Goal: Task Accomplishment & Management: Use online tool/utility

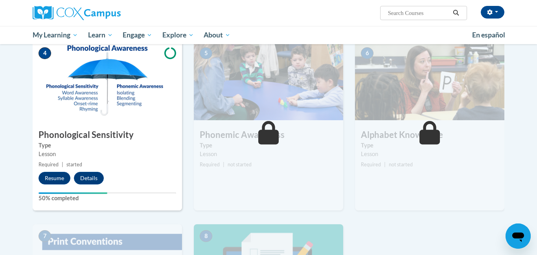
scroll to position [360, 0]
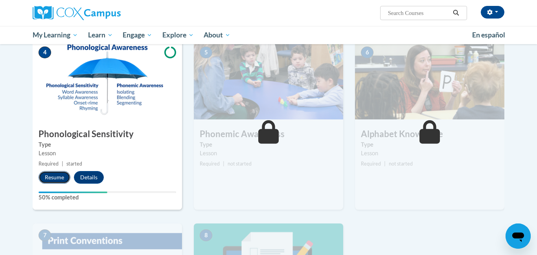
click at [58, 174] on button "Resume" at bounding box center [55, 177] width 32 height 13
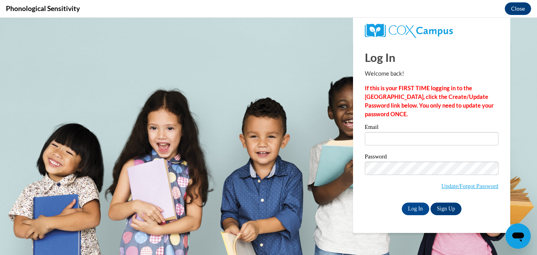
scroll to position [0, 0]
click at [378, 138] on input "Email" at bounding box center [432, 138] width 134 height 13
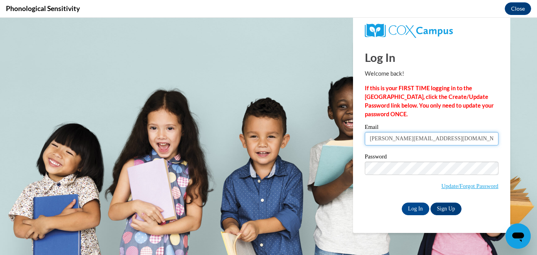
type input "[PERSON_NAME][EMAIL_ADDRESS][DOMAIN_NAME]"
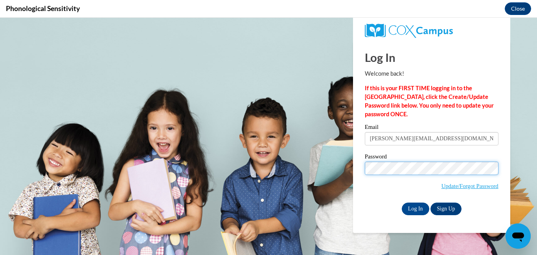
click at [402, 202] on input "Log In" at bounding box center [416, 208] width 28 height 13
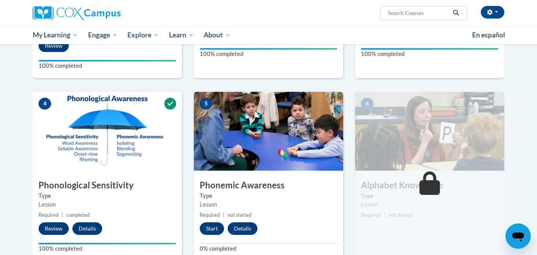
scroll to position [308, 0]
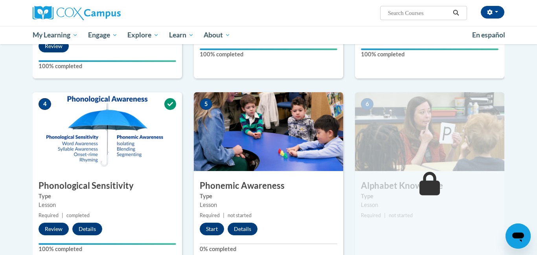
click at [301, 157] on img at bounding box center [269, 131] width 150 height 79
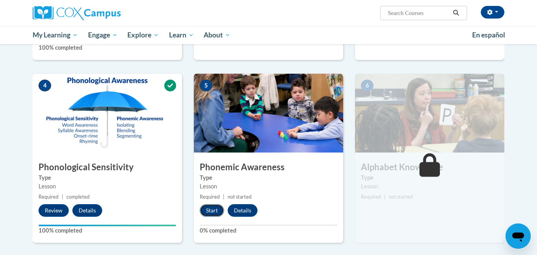
click at [215, 208] on button "Start" at bounding box center [212, 210] width 24 height 13
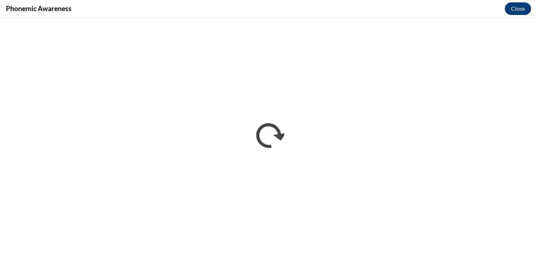
scroll to position [0, 0]
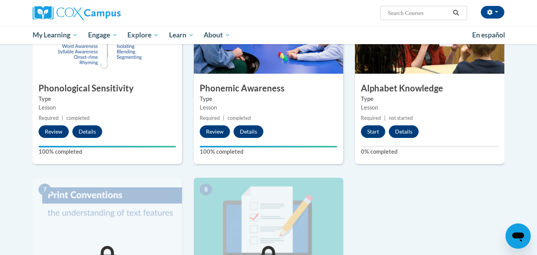
scroll to position [408, 0]
